Goal: Communication & Community: Answer question/provide support

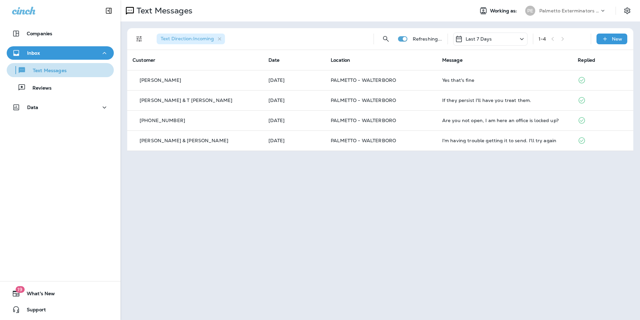
click at [65, 67] on div "Text Messages" at bounding box center [37, 70] width 57 height 10
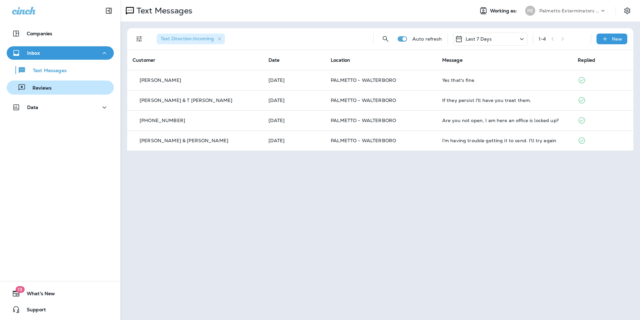
click at [62, 82] on button "Reviews" at bounding box center [60, 87] width 107 height 14
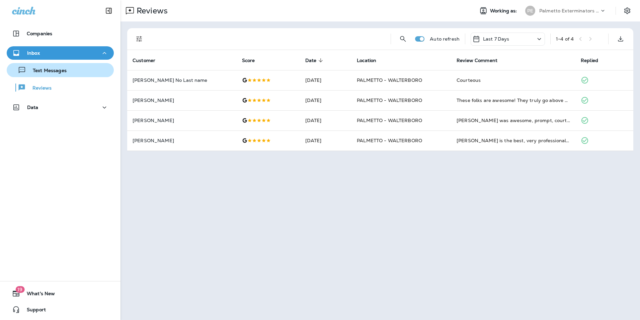
click at [60, 67] on div "Text Messages" at bounding box center [37, 70] width 57 height 10
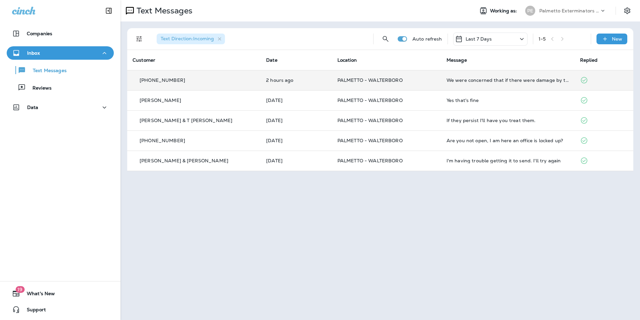
click at [493, 84] on td "We were concerned that if there were damage by termites to the fence, there cou…" at bounding box center [508, 80] width 134 height 20
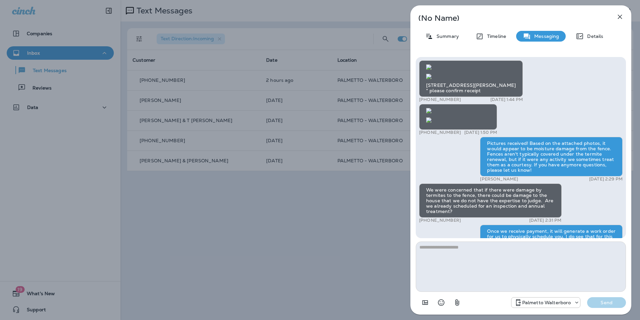
scroll to position [-101, 0]
click at [620, 17] on icon "button" at bounding box center [620, 17] width 4 height 4
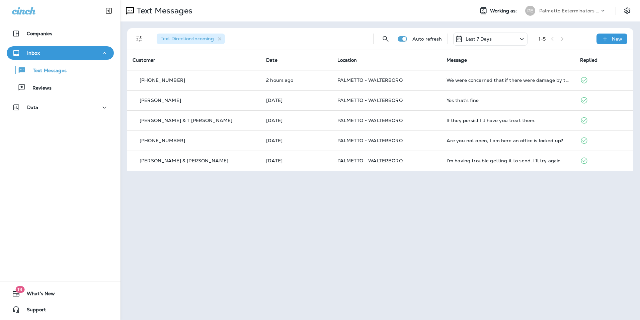
click at [630, 10] on icon "Settings" at bounding box center [628, 10] width 6 height 6
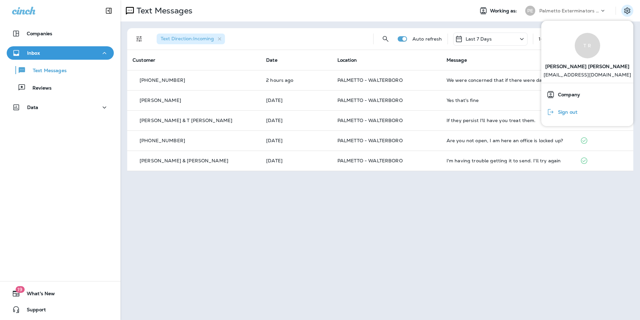
click at [567, 112] on span "Sign out" at bounding box center [566, 112] width 23 height 6
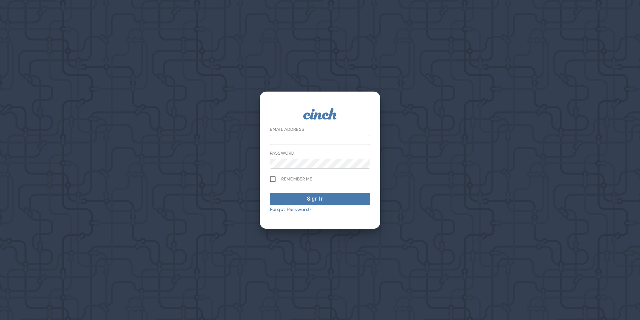
type input "**********"
